Goal: Information Seeking & Learning: Find specific fact

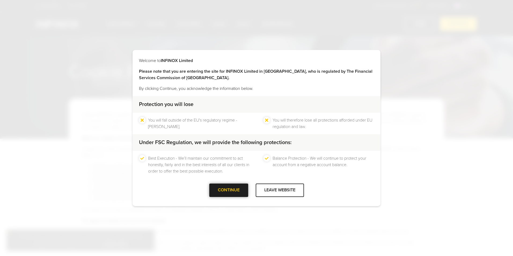
click at [227, 190] on div "CONTINUE" at bounding box center [228, 190] width 39 height 13
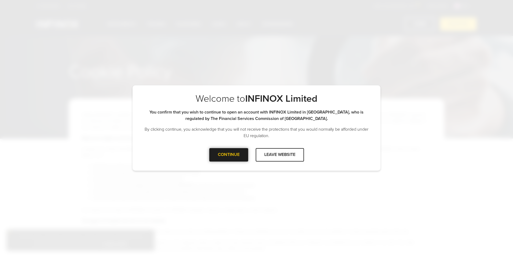
click at [229, 155] on div at bounding box center [229, 155] width 0 height 0
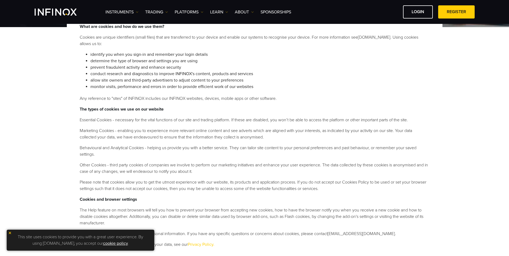
scroll to position [27, 0]
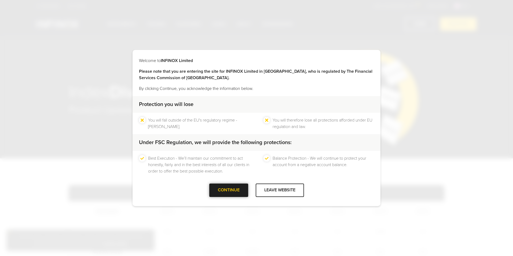
click at [243, 187] on div "CONTINUE" at bounding box center [228, 190] width 39 height 13
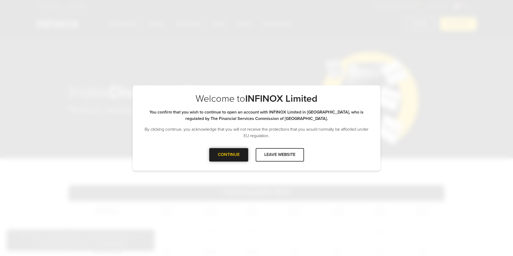
click at [229, 155] on div at bounding box center [229, 155] width 0 height 0
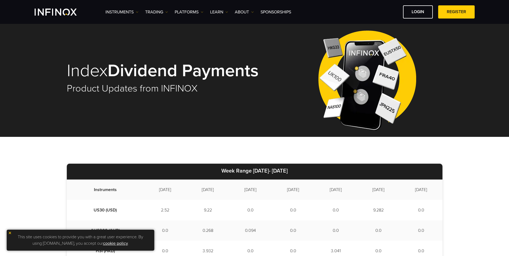
scroll to position [81, 0]
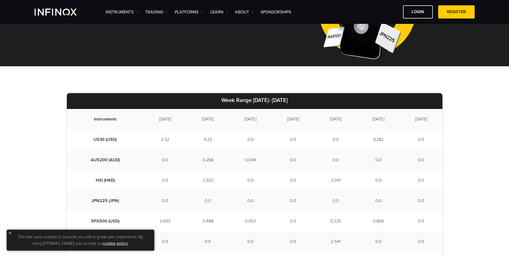
click at [8, 234] on img at bounding box center [10, 233] width 4 height 4
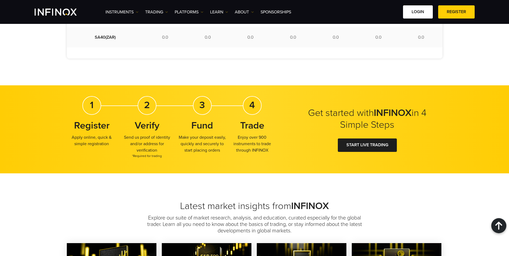
scroll to position [353, 0]
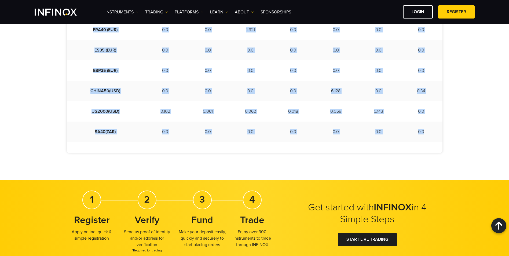
drag, startPoint x: 83, startPoint y: 82, endPoint x: 424, endPoint y: 130, distance: 343.5
copy tbody "US30 (USD) 2.52 9.22 0.0 0.0 0.0 9.282 0.0 AUS200 (AUD) 0.0 0.268 0.094 0.0 0.0…"
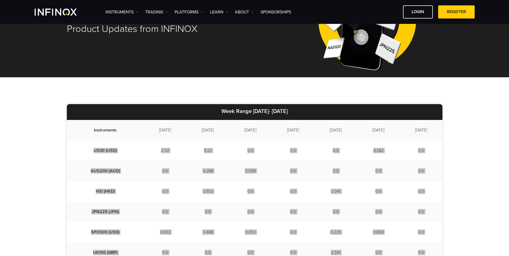
scroll to position [138, 0]
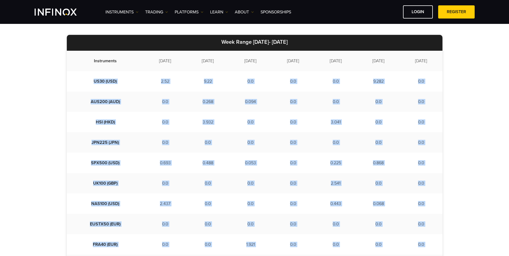
click at [478, 106] on div "Week Range [DATE]- [DATE] Instruments [DATE] [DATE] [DATE] [DATE] [DATE] [DATE]…" at bounding box center [254, 201] width 509 height 387
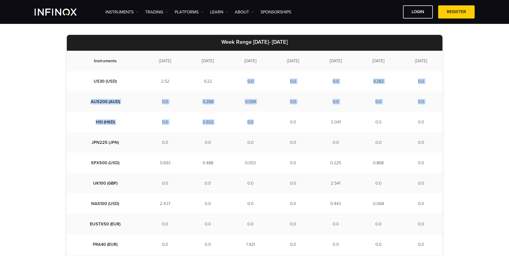
drag, startPoint x: 236, startPoint y: 80, endPoint x: 244, endPoint y: 122, distance: 43.2
click at [244, 122] on tbody "Instruments [DATE] [DATE] [DATE] [DATE] [DATE] [DATE] [DATE] US30 (USD) 2.52 9.…" at bounding box center [255, 204] width 376 height 306
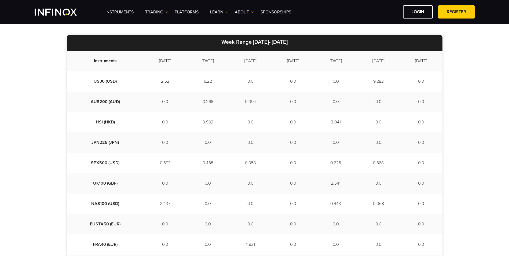
click at [476, 124] on div "Week Range [DATE]- [DATE] Instruments [DATE] [DATE] [DATE] [DATE] [DATE] [DATE]…" at bounding box center [254, 201] width 509 height 387
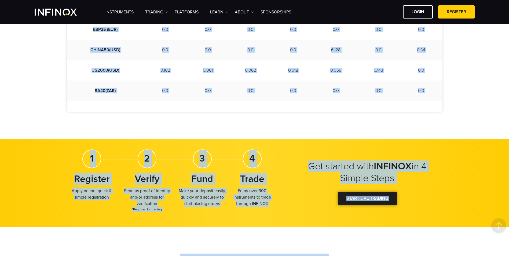
scroll to position [410, 0]
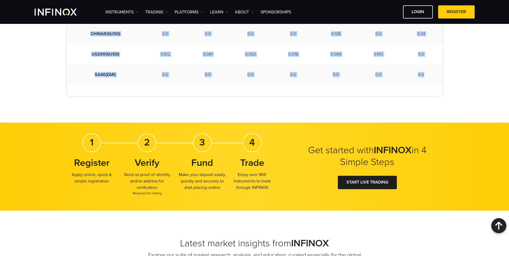
drag, startPoint x: 84, startPoint y: 60, endPoint x: 424, endPoint y: 79, distance: 340.6
copy tbody "Instruments [DATE] [DATE] [DATE] [DATE] [DATE] [DATE] [DATE] US30 (USD) 2.52 9.…"
